Goal: Check status: Check status

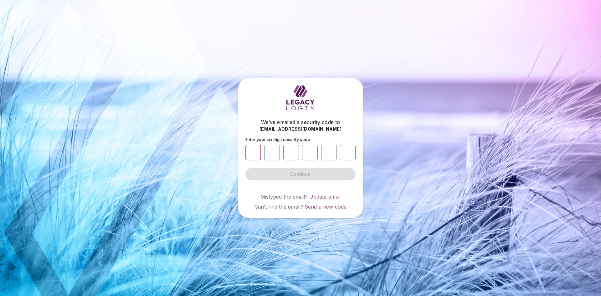
click at [252, 151] on input "number" at bounding box center [253, 153] width 16 height 16
type input "*"
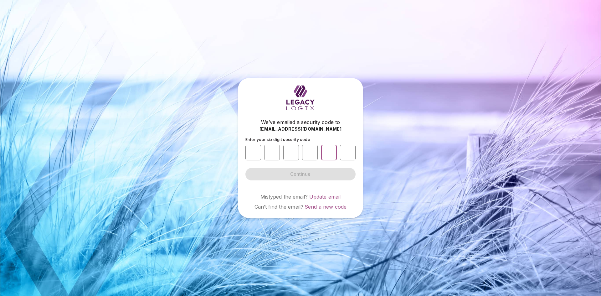
type input "*"
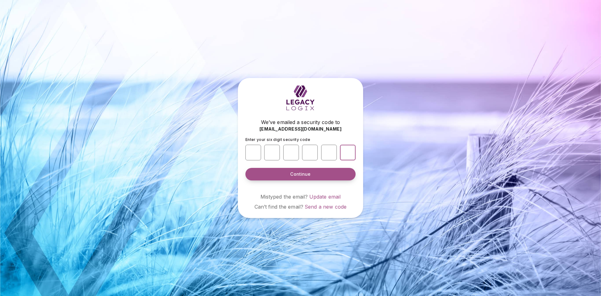
type input "*"
click at [292, 172] on span "Continue" at bounding box center [300, 174] width 20 height 6
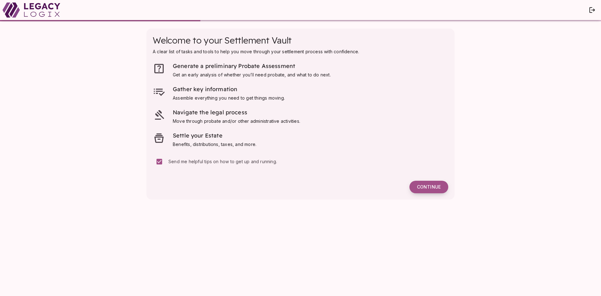
click at [428, 186] on span "Continue" at bounding box center [429, 187] width 24 height 6
